Goal: Transaction & Acquisition: Purchase product/service

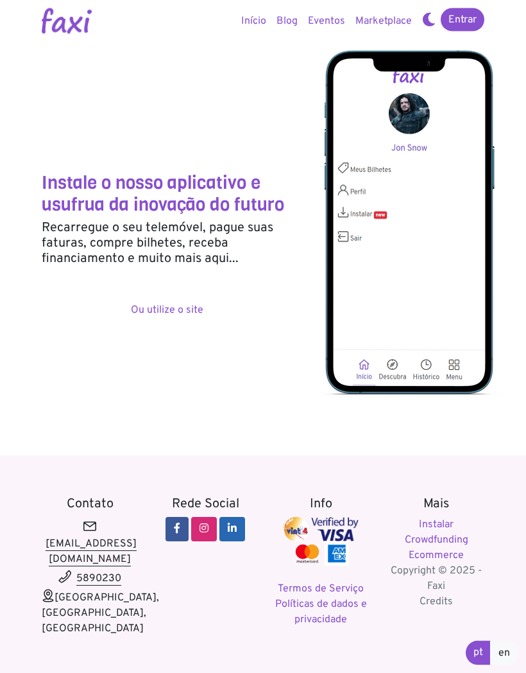
scroll to position [19, 0]
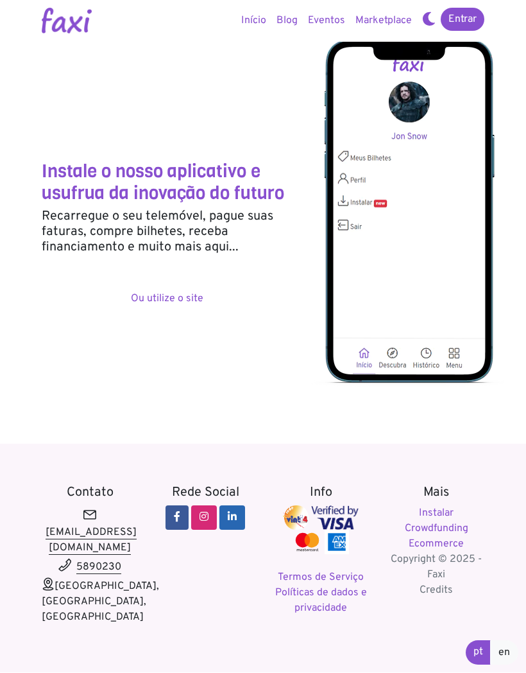
click at [149, 295] on link "Ou utilize o site" at bounding box center [167, 299] width 73 height 13
click at [437, 193] on img at bounding box center [408, 213] width 194 height 350
click at [411, 191] on img at bounding box center [408, 213] width 194 height 350
click at [365, 198] on img at bounding box center [408, 213] width 194 height 350
click at [370, 201] on img at bounding box center [408, 213] width 194 height 350
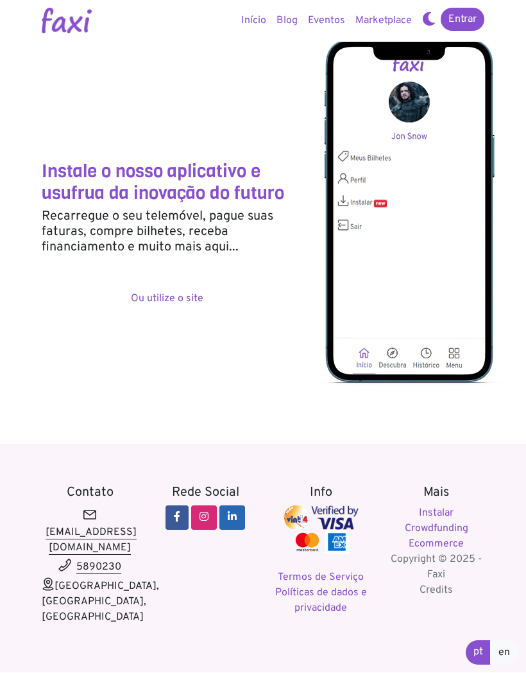
click at [445, 508] on link "Instalar" at bounding box center [436, 513] width 35 height 13
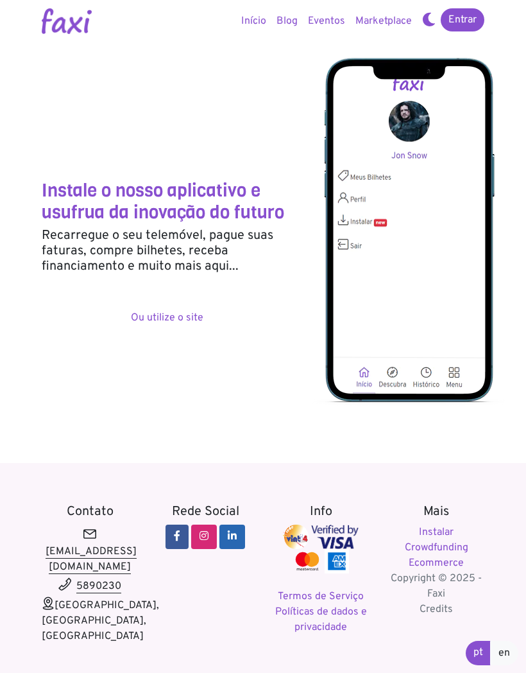
click at [447, 527] on link "Instalar" at bounding box center [436, 532] width 35 height 13
click at [158, 311] on link "Ou utilize o site" at bounding box center [167, 317] width 73 height 13
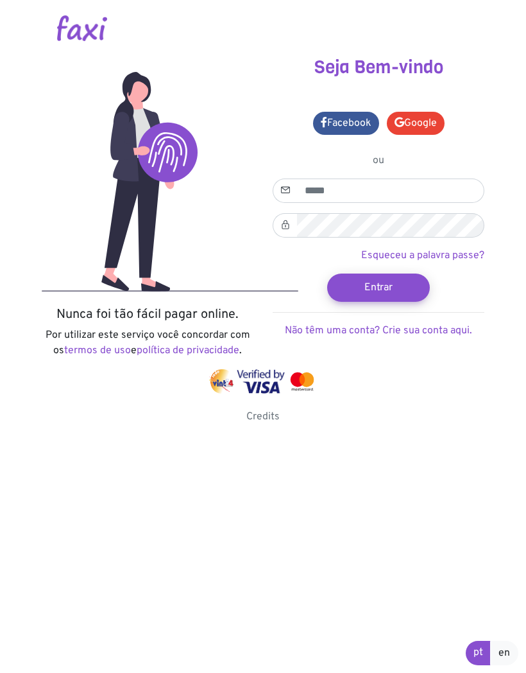
click at [429, 122] on link "Google" at bounding box center [416, 123] width 58 height 23
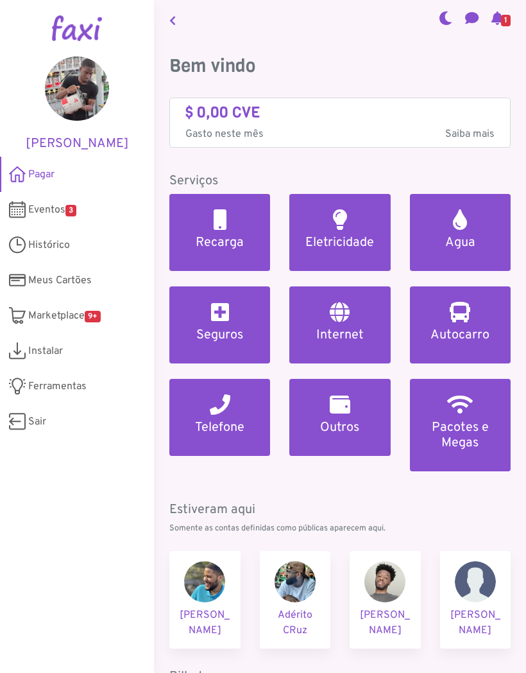
click at [351, 237] on h5 "Eletricidade" at bounding box center [340, 242] width 70 height 15
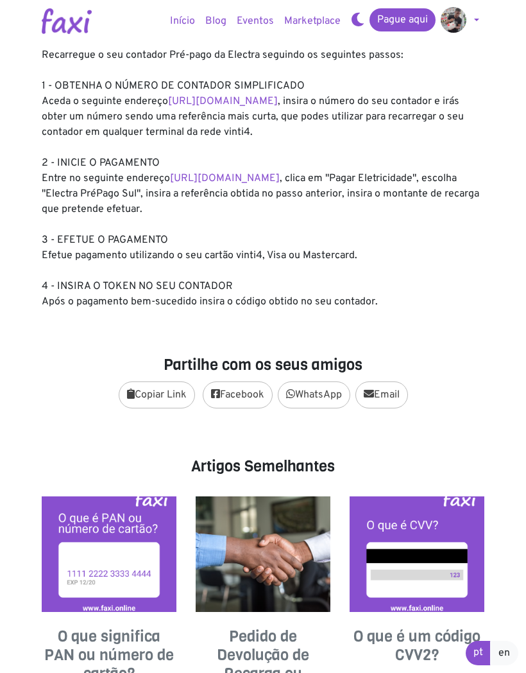
scroll to position [191, 0]
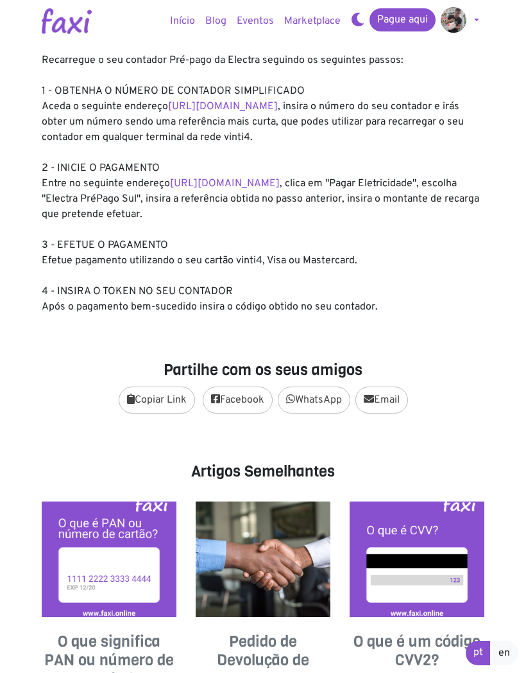
click at [278, 105] on link "[URL][DOMAIN_NAME]" at bounding box center [223, 106] width 110 height 13
click at [278, 101] on link "[URL][DOMAIN_NAME]" at bounding box center [223, 106] width 110 height 13
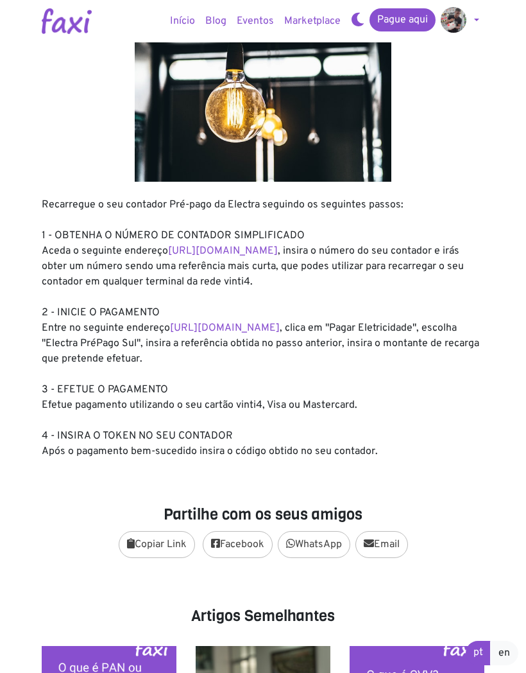
scroll to position [0, 0]
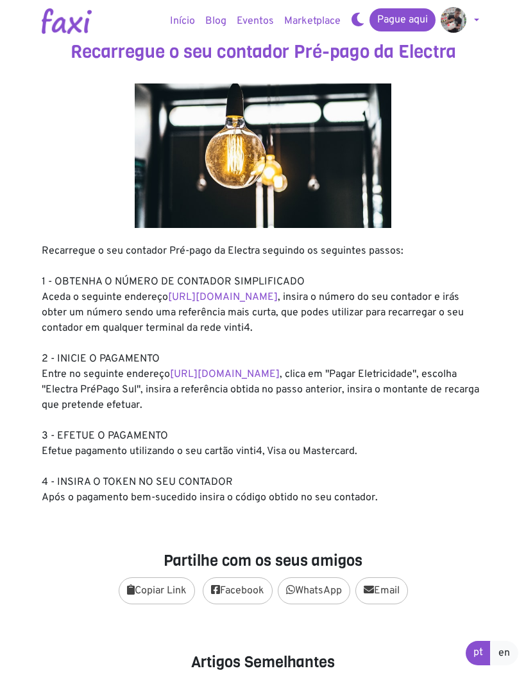
click at [416, 21] on link "Pague aqui" at bounding box center [403, 19] width 66 height 23
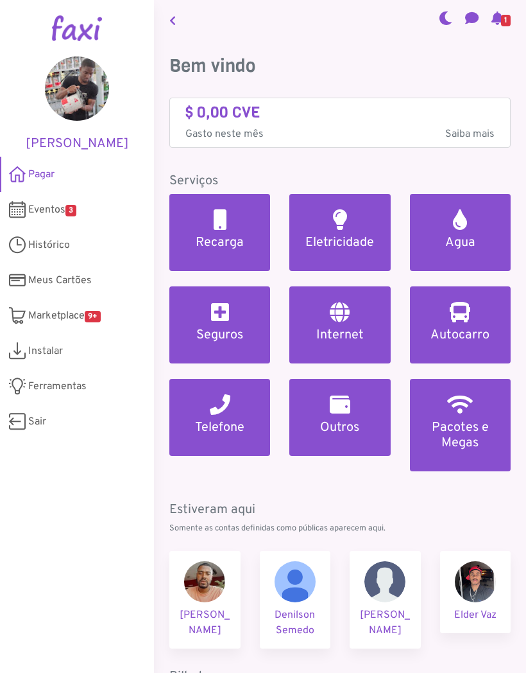
click at [361, 230] on link "Eletricidade" at bounding box center [339, 232] width 101 height 77
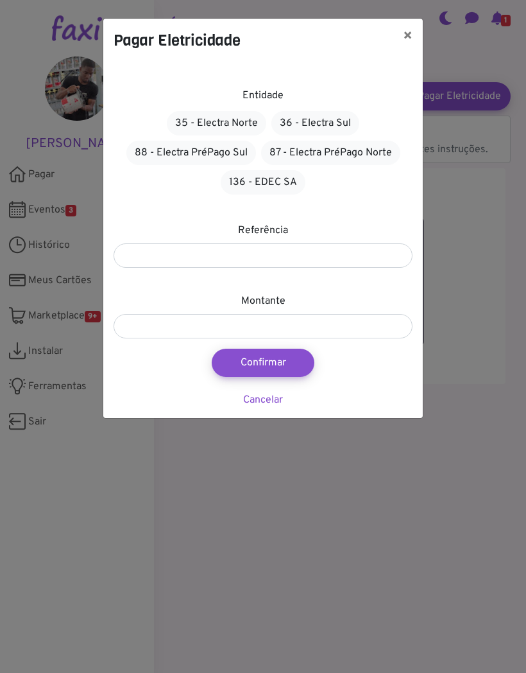
click at [234, 148] on link "88 - Electra PréPago Sul" at bounding box center [191, 153] width 130 height 24
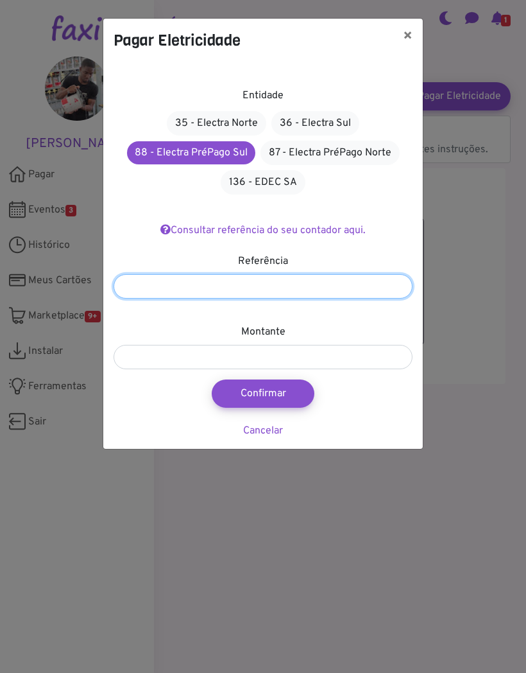
click at [332, 282] on input "number" at bounding box center [263, 286] width 299 height 24
paste input "*******"
type input "*******"
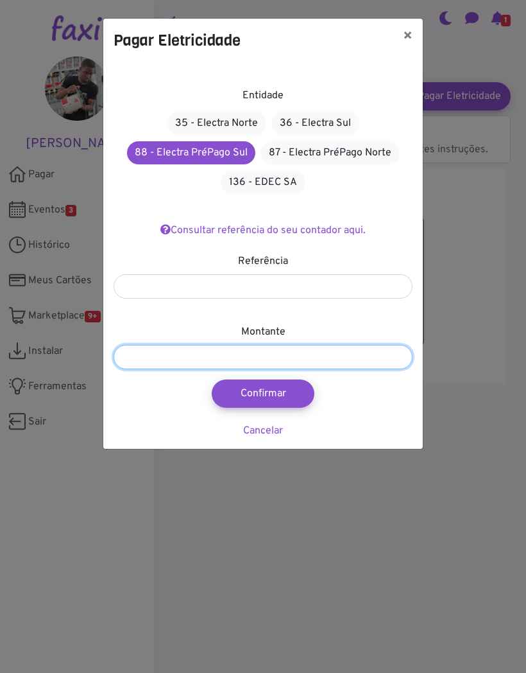
click at [348, 354] on input "number" at bounding box center [263, 357] width 299 height 24
type input "****"
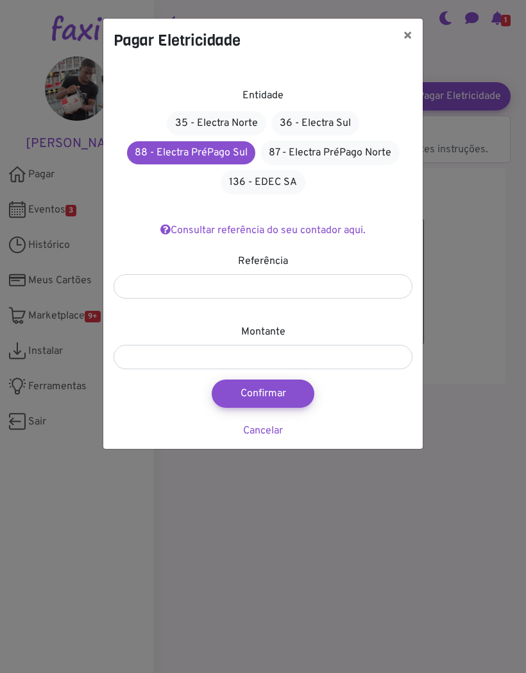
click at [300, 391] on button "Confirmar" at bounding box center [263, 393] width 103 height 28
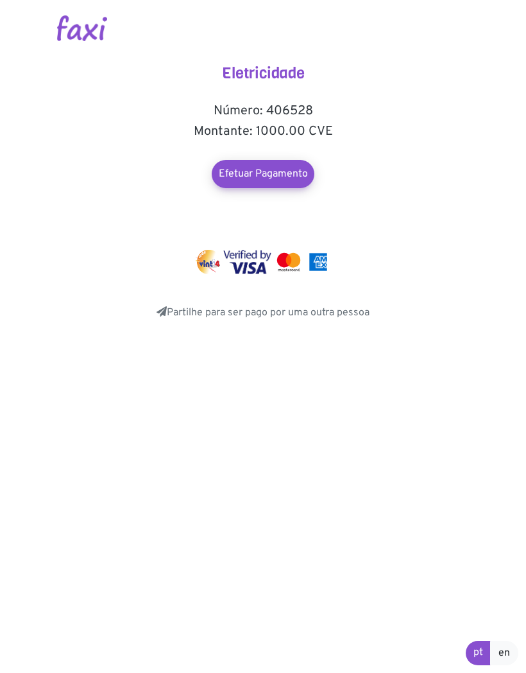
click at [293, 171] on link "Efetuar Pagamento" at bounding box center [263, 174] width 103 height 28
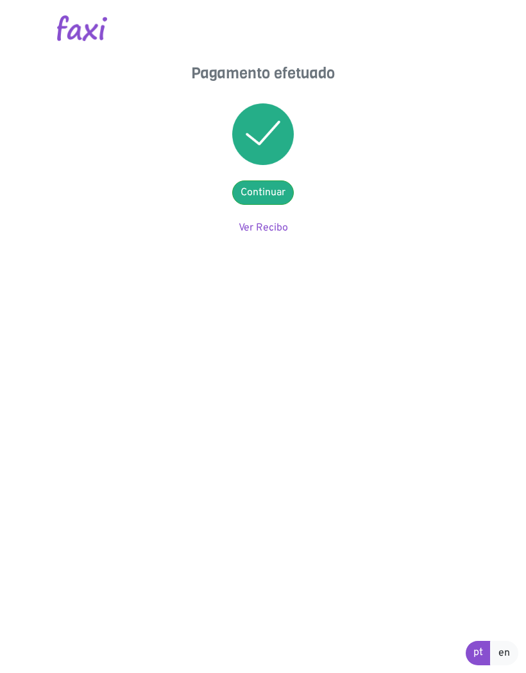
click at [276, 226] on link "Ver Recibo" at bounding box center [263, 227] width 49 height 13
click at [273, 197] on link "Continuar" at bounding box center [263, 192] width 62 height 24
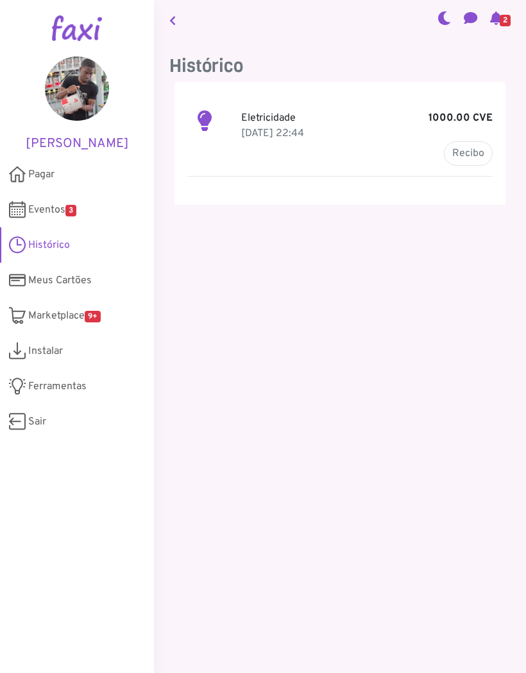
click at [42, 415] on span "Sair" at bounding box center [37, 421] width 18 height 15
